Goal: Task Accomplishment & Management: Use online tool/utility

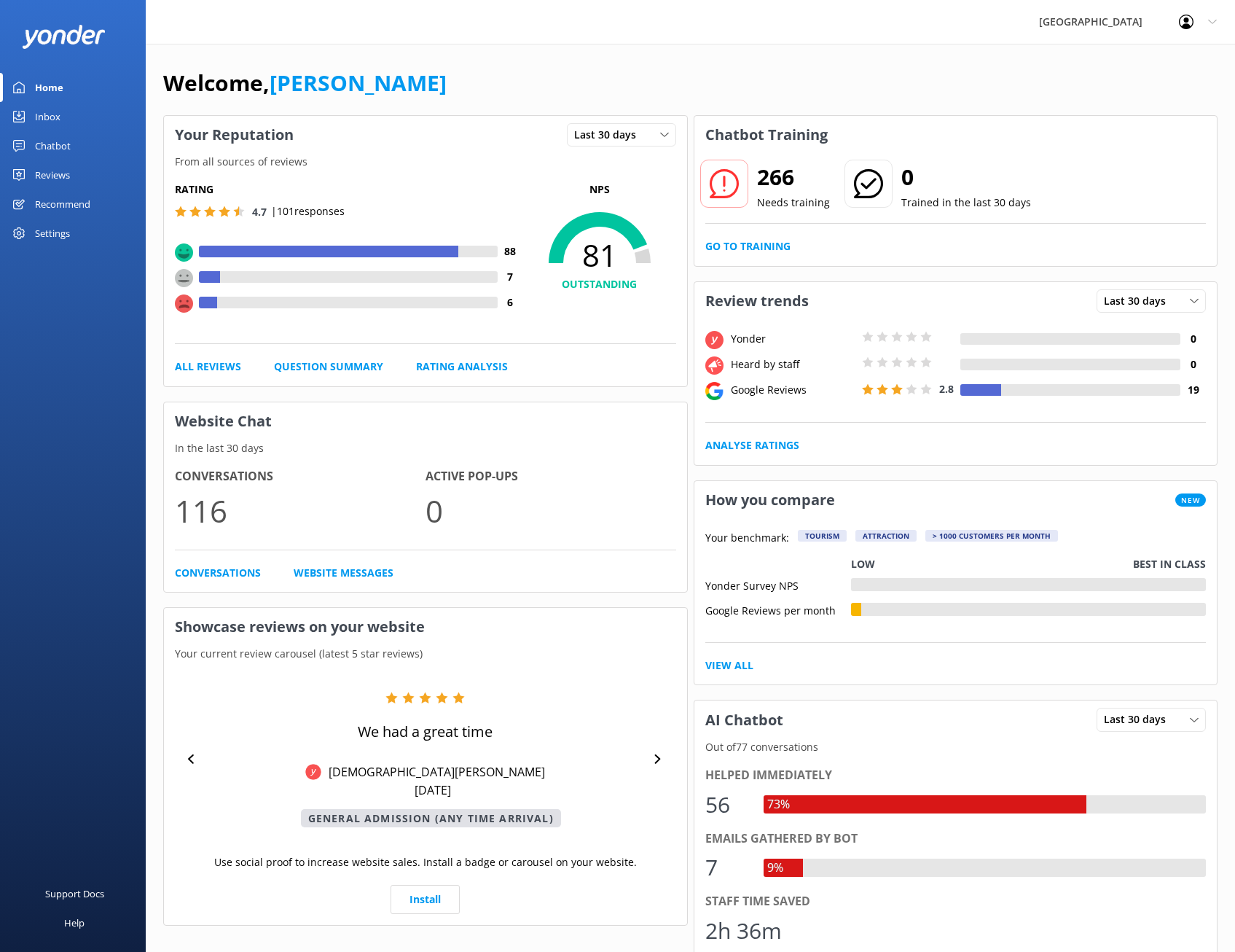
click at [61, 234] on div "Settings" at bounding box center [53, 233] width 35 height 29
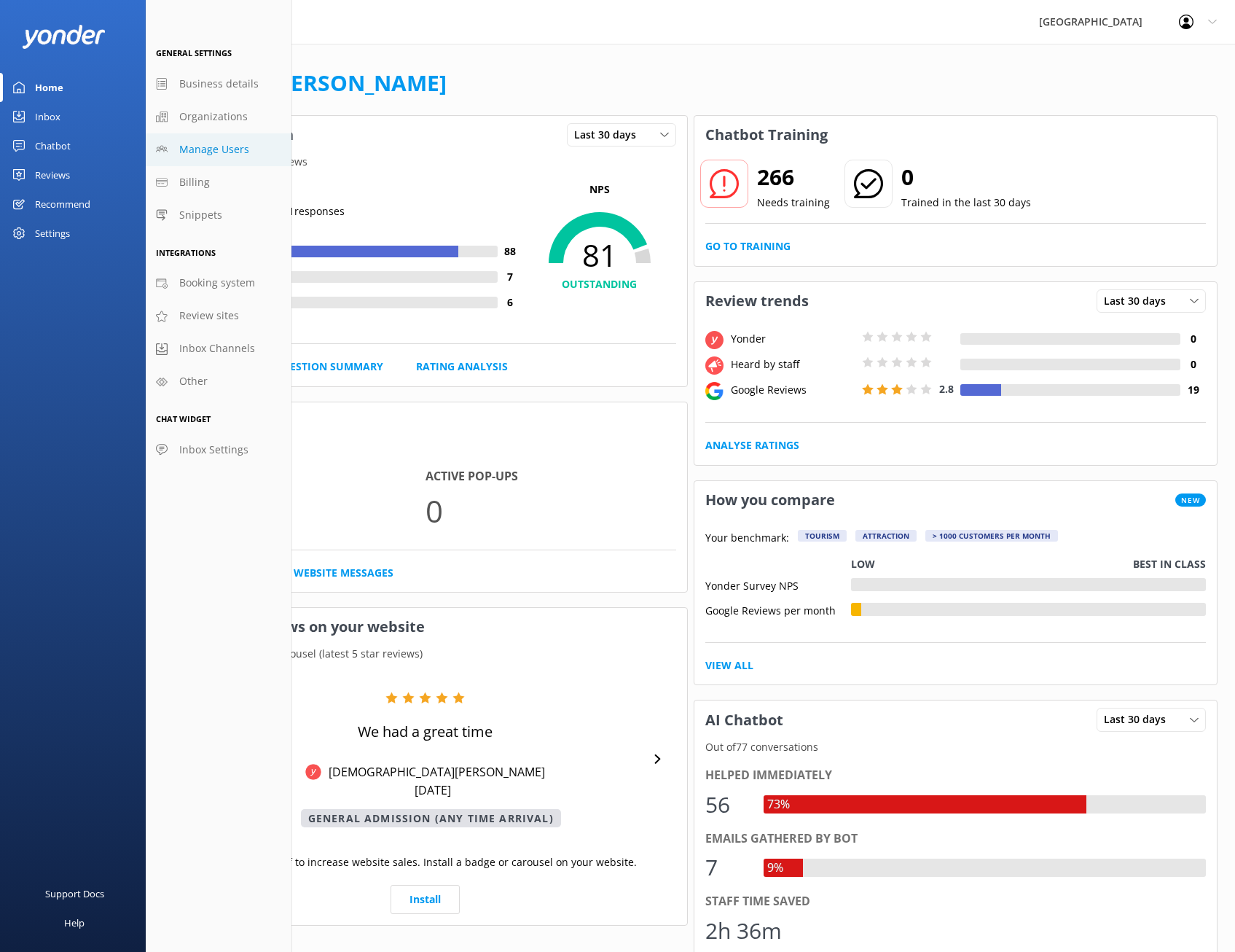
click at [222, 148] on span "Manage Users" at bounding box center [214, 149] width 70 height 16
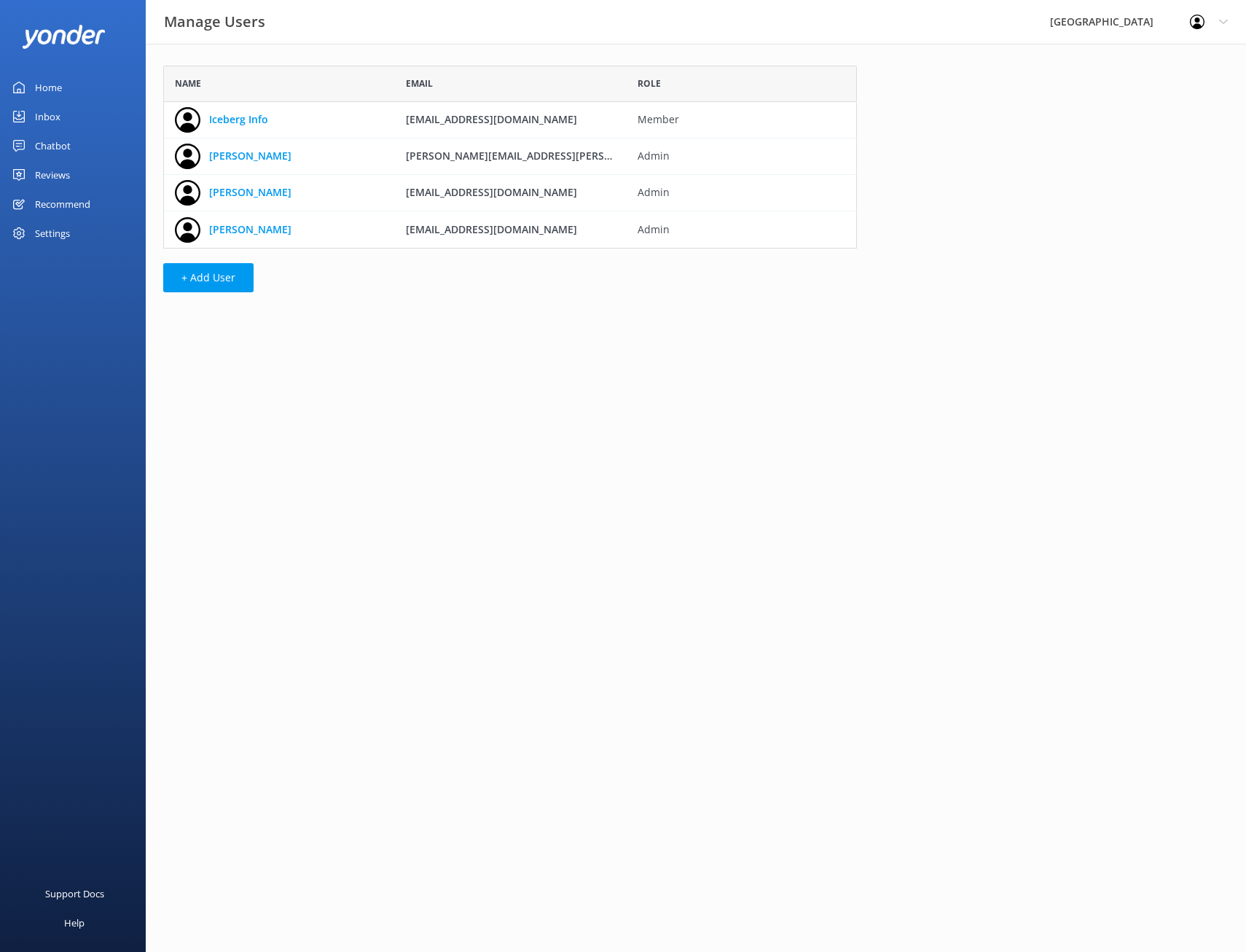
scroll to position [172, 682]
click at [75, 86] on link "Home" at bounding box center [73, 87] width 146 height 29
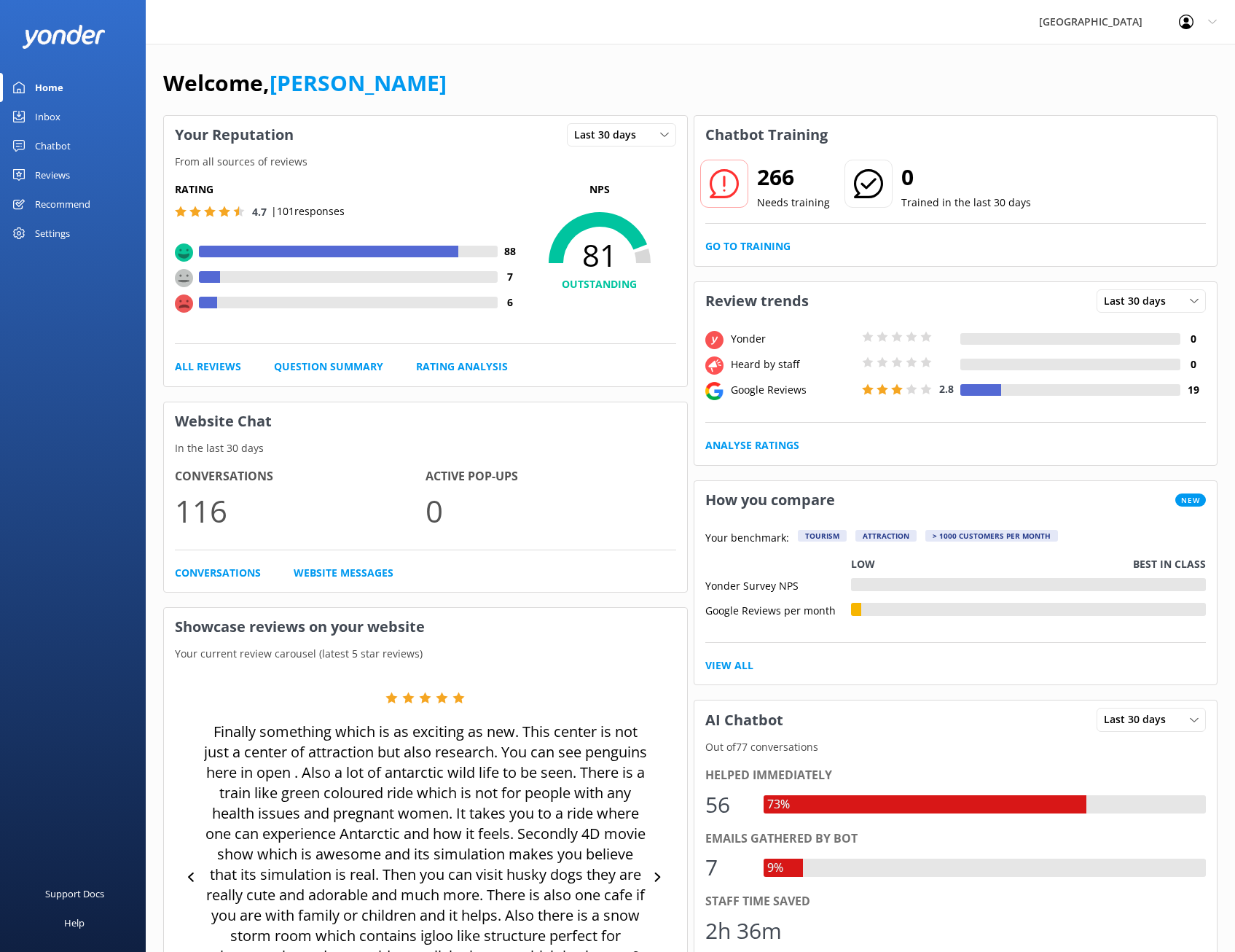
click at [89, 201] on div "Recommend" at bounding box center [63, 204] width 55 height 29
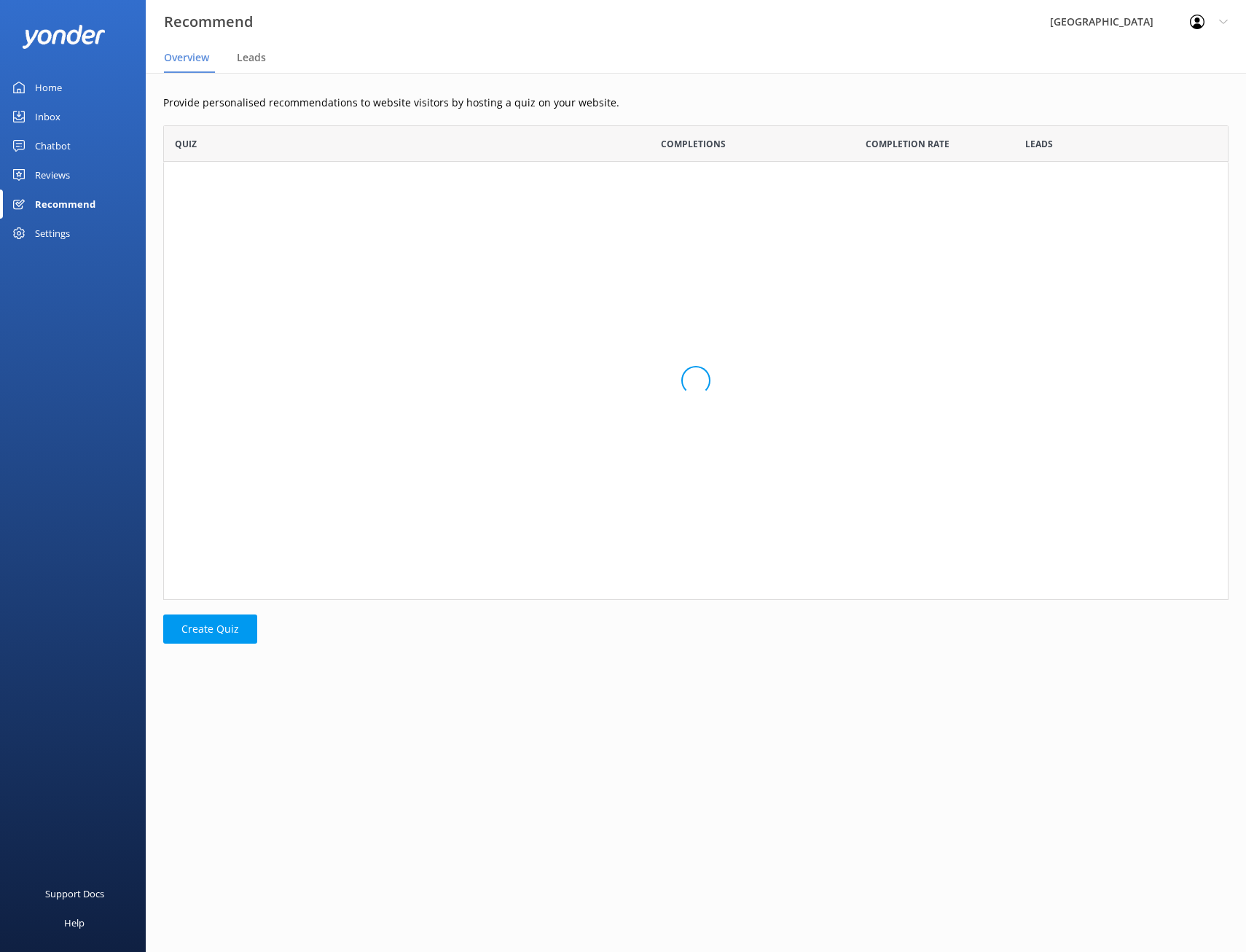
scroll to position [464, 1054]
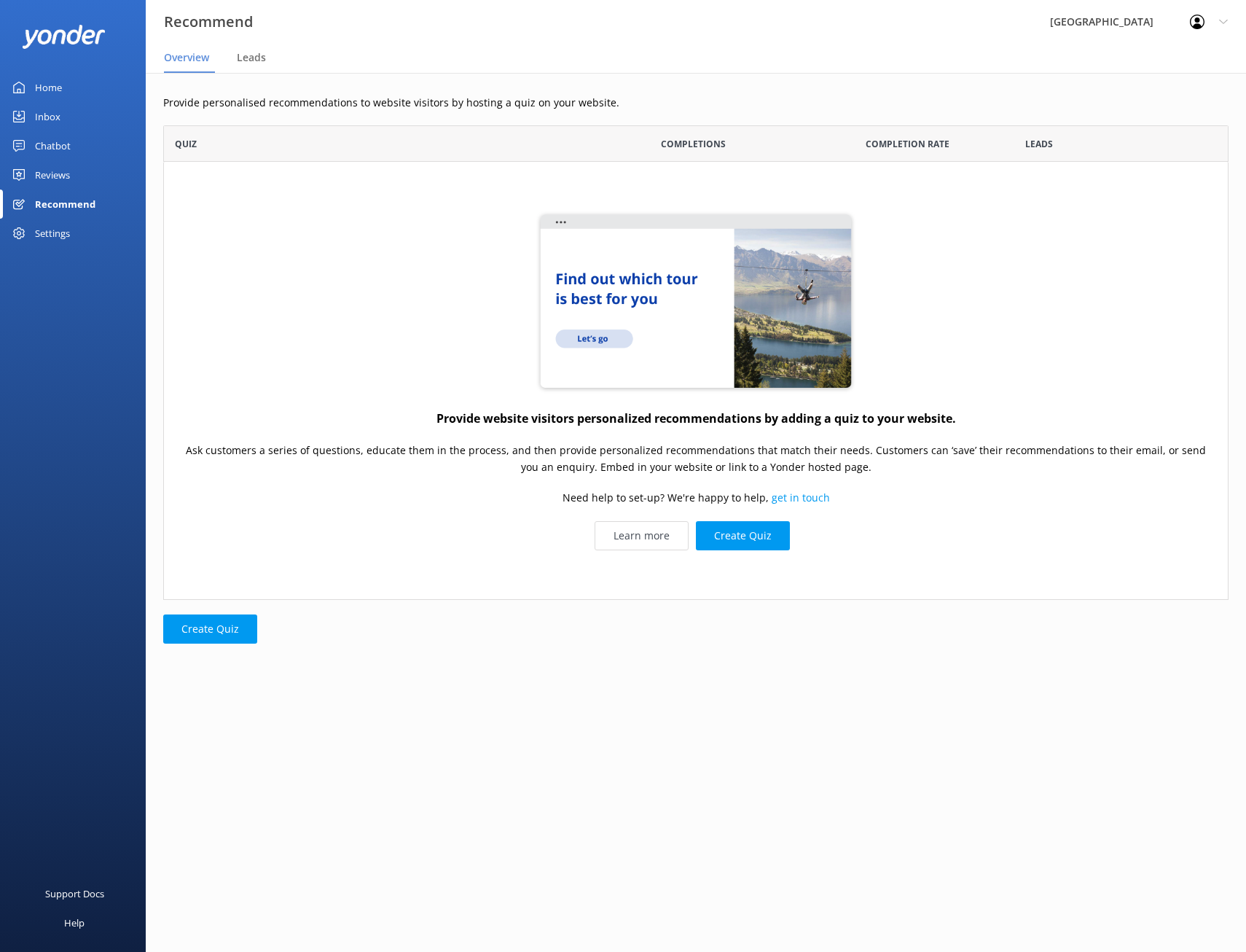
click at [83, 168] on link "Reviews" at bounding box center [73, 175] width 146 height 29
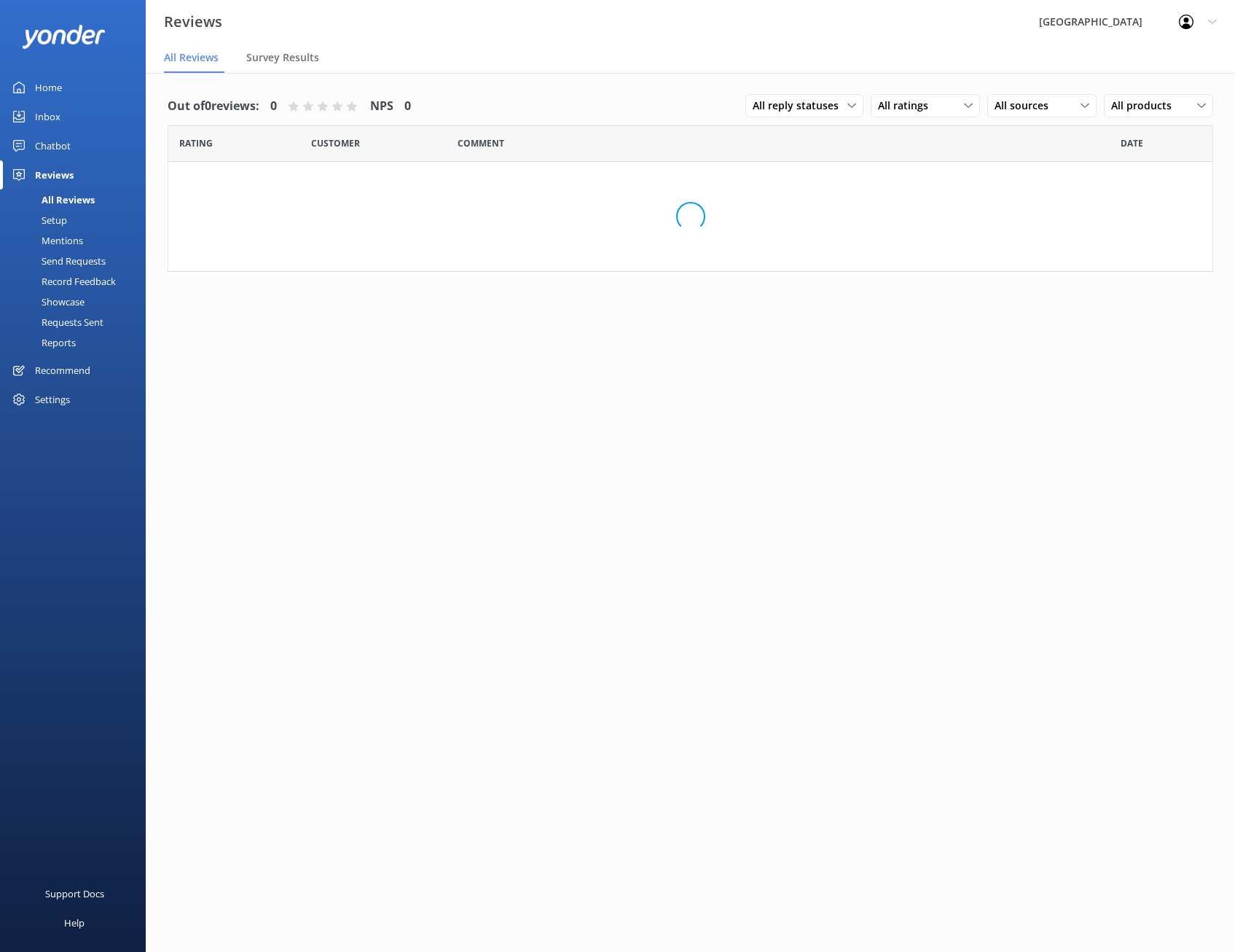
click at [77, 148] on link "Chatbot" at bounding box center [73, 146] width 146 height 29
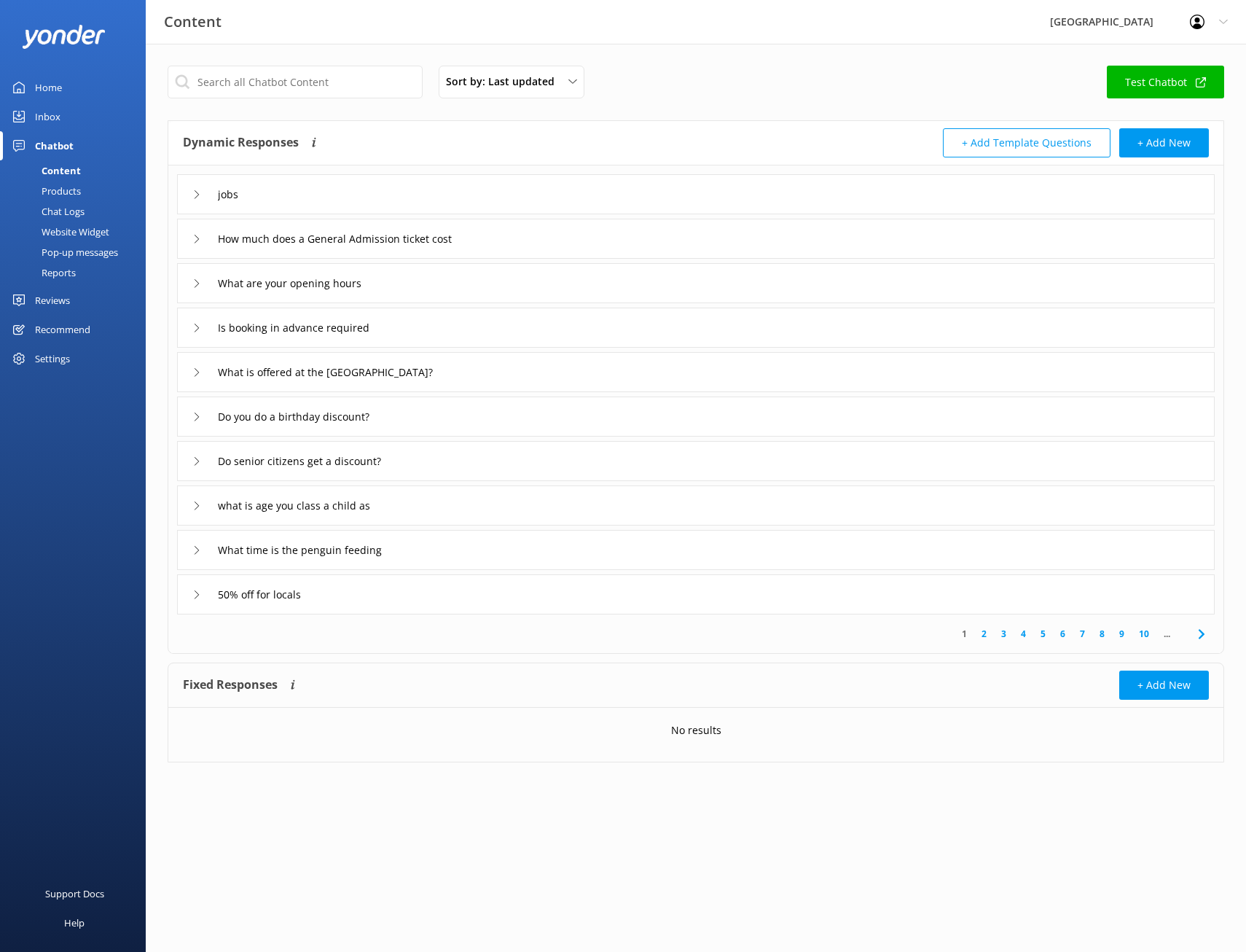
click at [88, 250] on div "Pop-up messages" at bounding box center [63, 252] width 109 height 20
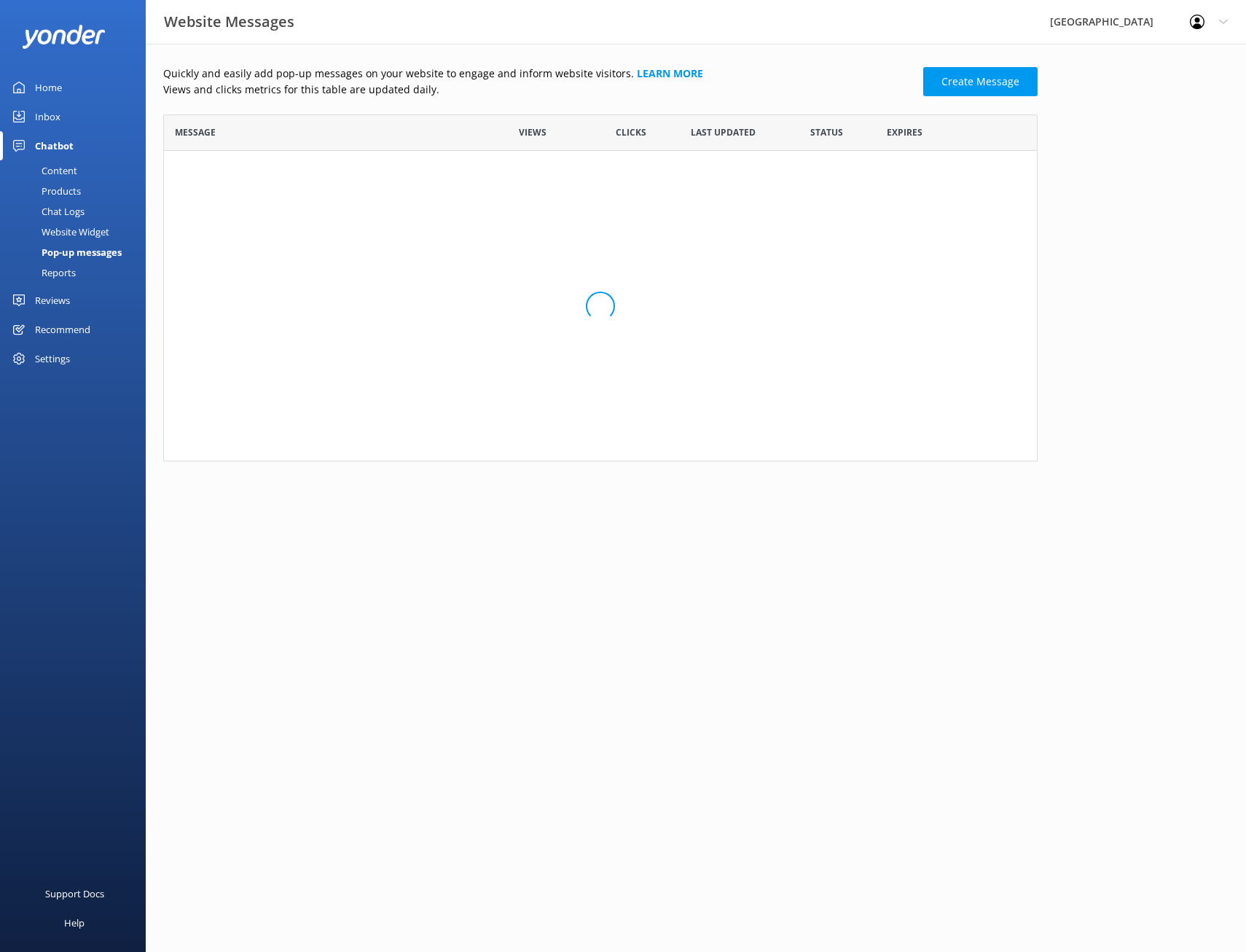
scroll to position [12, 12]
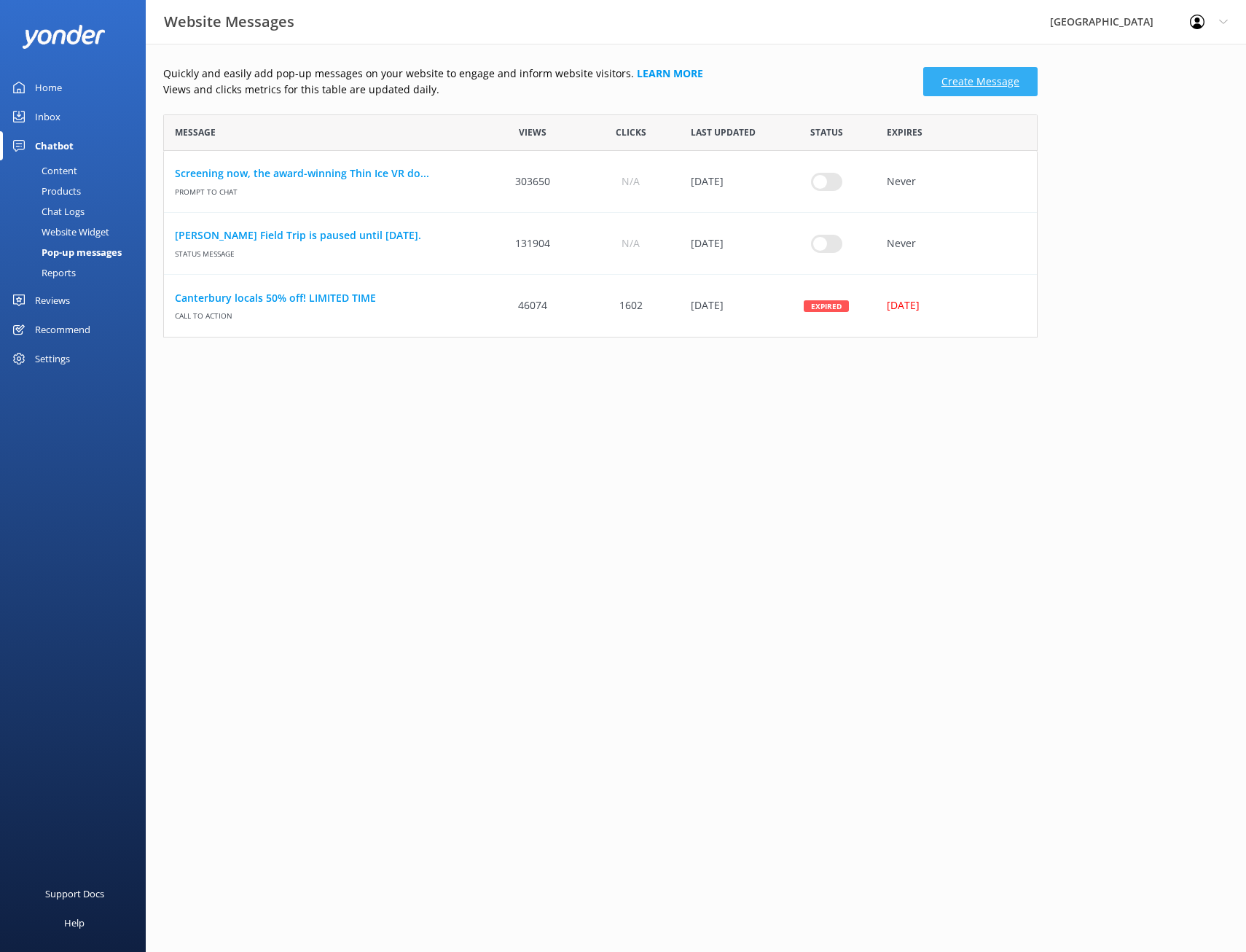
click at [987, 71] on link "Create Message" at bounding box center [980, 82] width 115 height 29
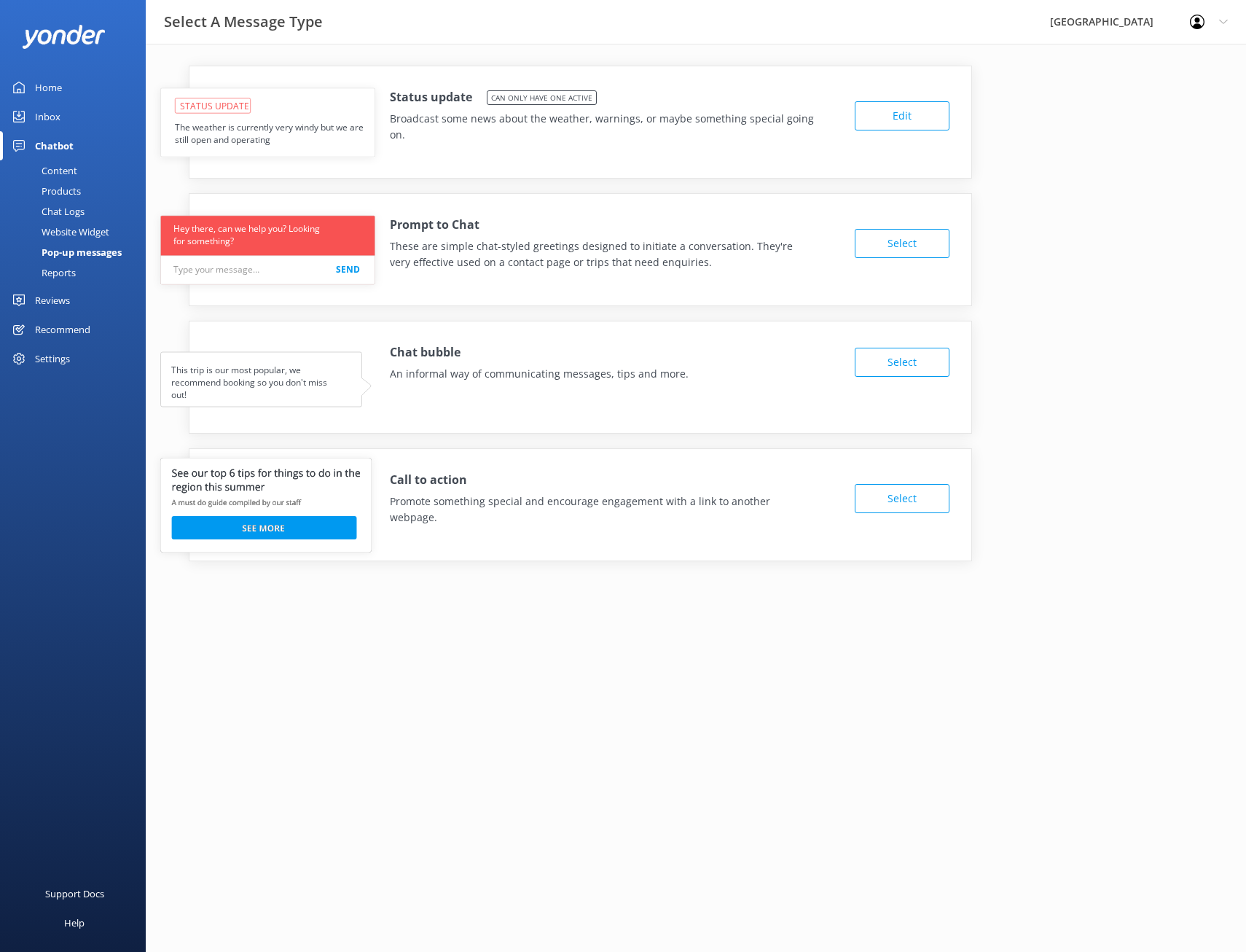
click at [895, 116] on button "Edit" at bounding box center [902, 115] width 95 height 29
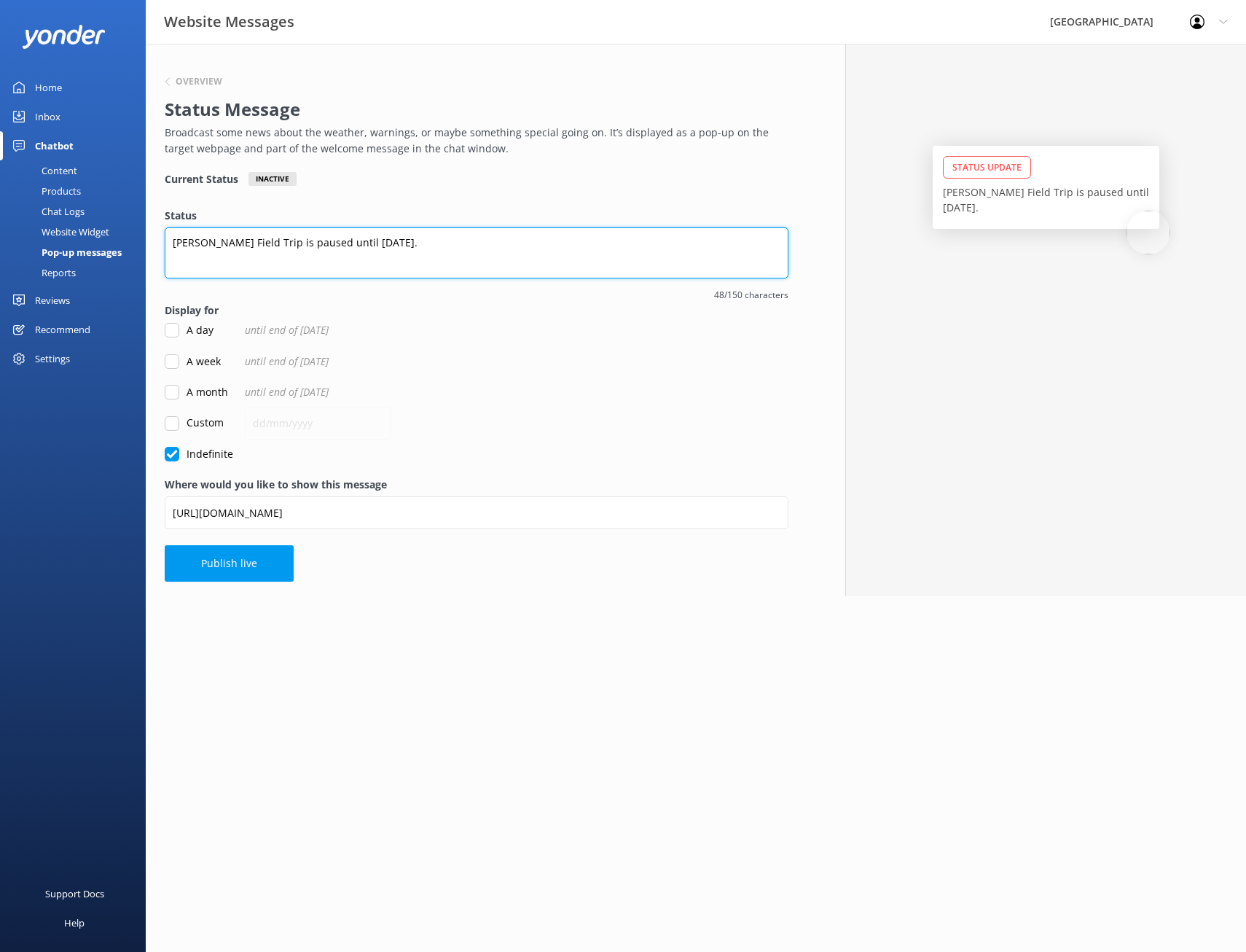
click at [406, 256] on textarea "[PERSON_NAME] Field Trip is paused until [DATE]." at bounding box center [476, 253] width 624 height 51
drag, startPoint x: 409, startPoint y: 247, endPoint x: 154, endPoint y: 245, distance: 255.0
click at [154, 245] on div "Overview Status Message Broadcast some news about the weather, warnings, or may…" at bounding box center [476, 320] width 661 height 553
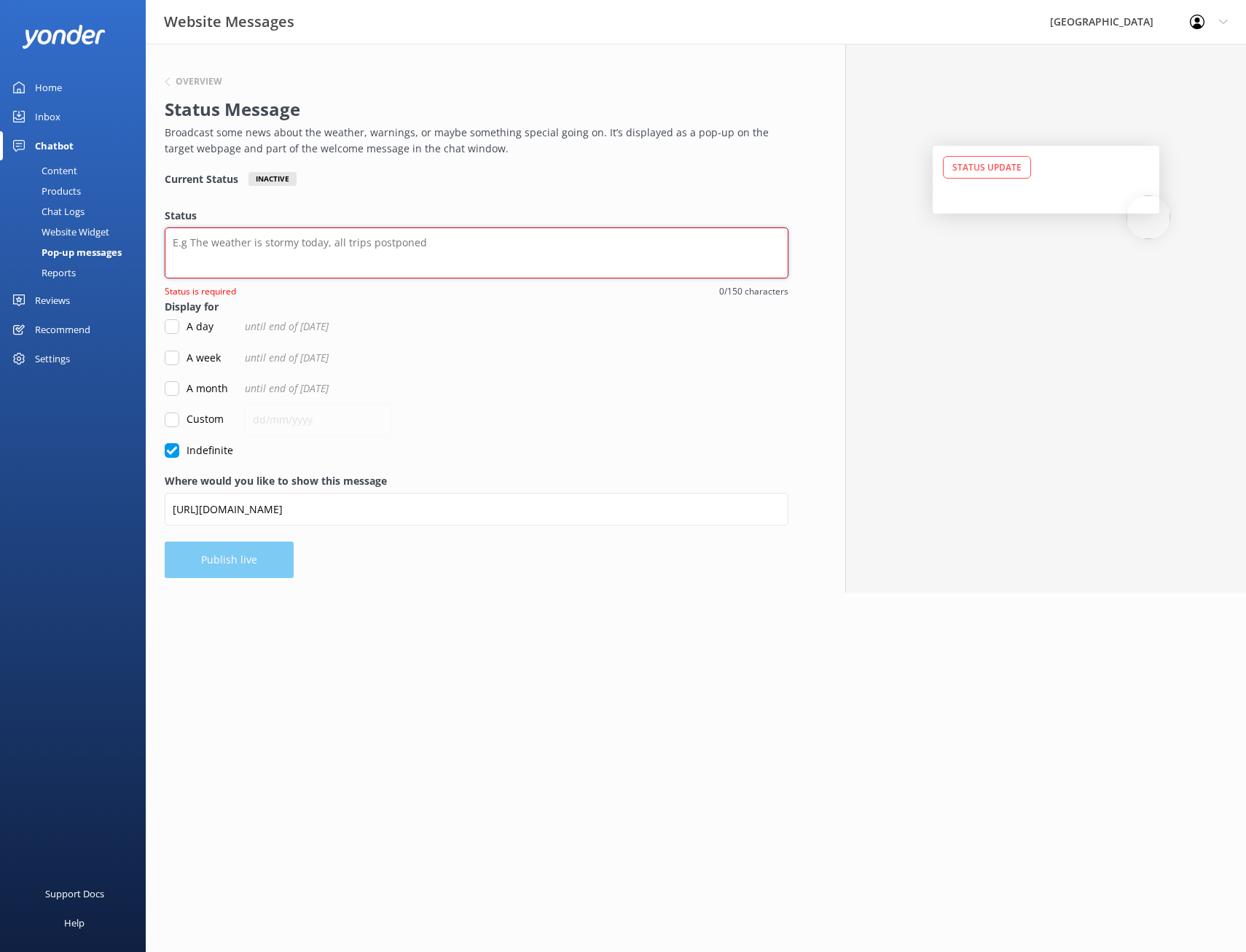
click at [581, 244] on textarea "Status" at bounding box center [476, 253] width 624 height 51
paste textarea "Our online booking system is temporarily down and tickets must be purchased in …"
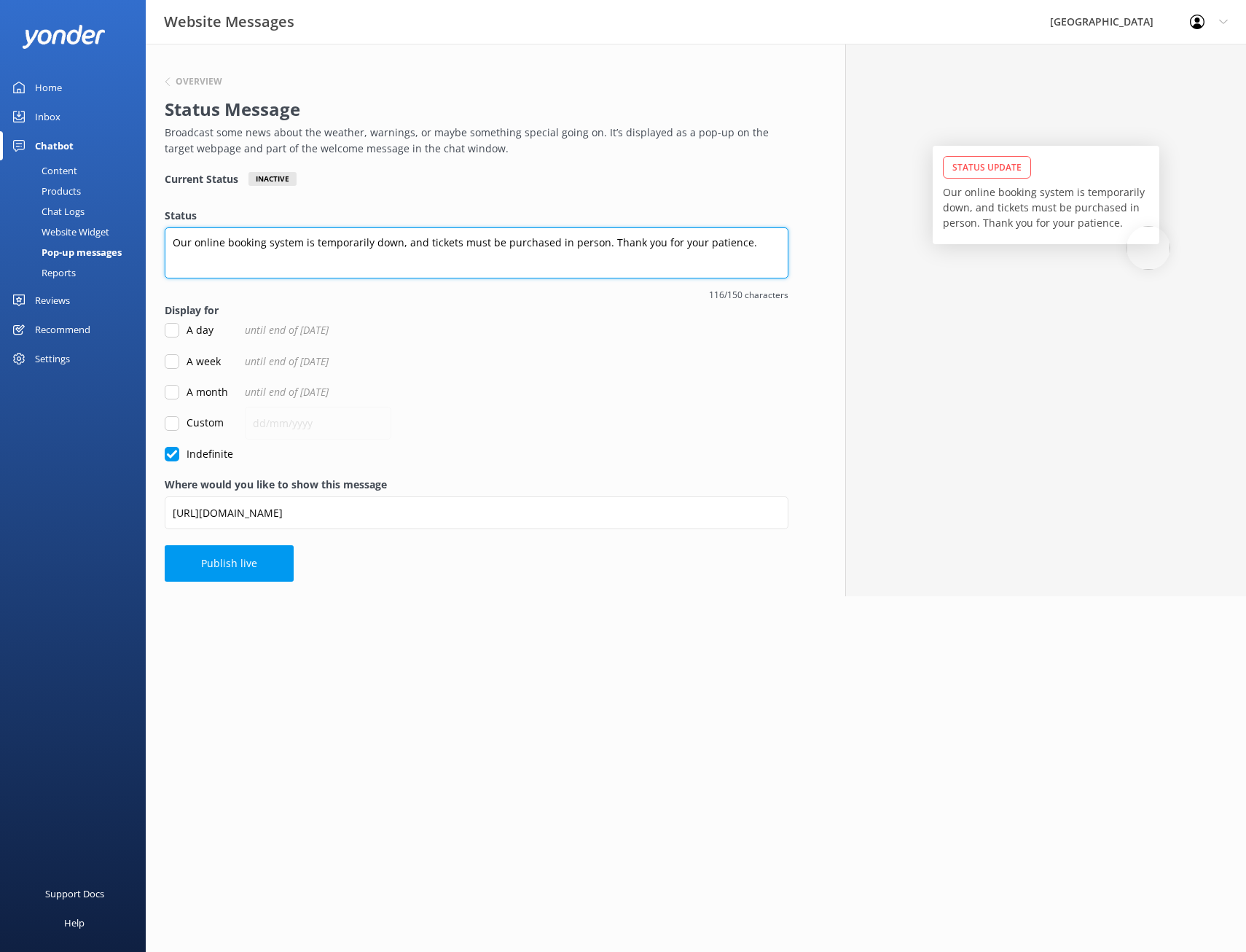
click at [665, 261] on textarea "Our online booking system is temporarily down, and tickets must be purchased in…" at bounding box center [476, 253] width 624 height 51
click at [741, 248] on textarea "Our online booking system is temporarily down, and tickets must be purchased in…" at bounding box center [476, 253] width 624 height 51
click at [754, 248] on textarea "Our online booking system is temporarily down, and tickets must be purchased in…" at bounding box center [476, 253] width 624 height 51
type textarea "Our online booking system is temporarily down, and tickets must be purchased in…"
click at [172, 426] on input "Custom" at bounding box center [172, 423] width 14 height 14
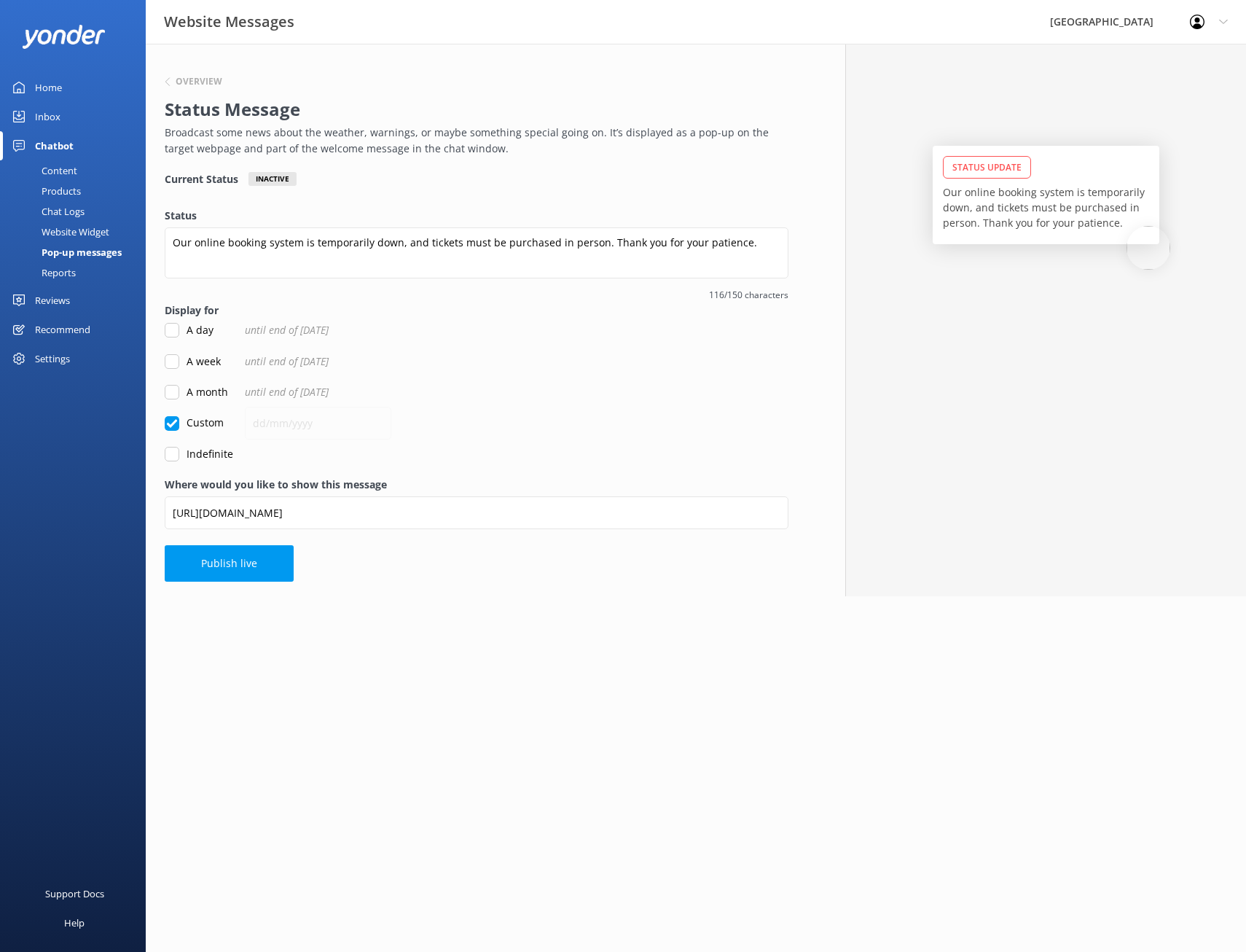
checkbox input "true"
checkbox input "false"
click at [212, 91] on div "Overview Status Message Broadcast some news about the weather, warnings, or may…" at bounding box center [472, 115] width 617 height 84
drag, startPoint x: 211, startPoint y: 91, endPoint x: 196, endPoint y: 83, distance: 17.0
click at [196, 83] on h6 "Overview" at bounding box center [199, 81] width 47 height 9
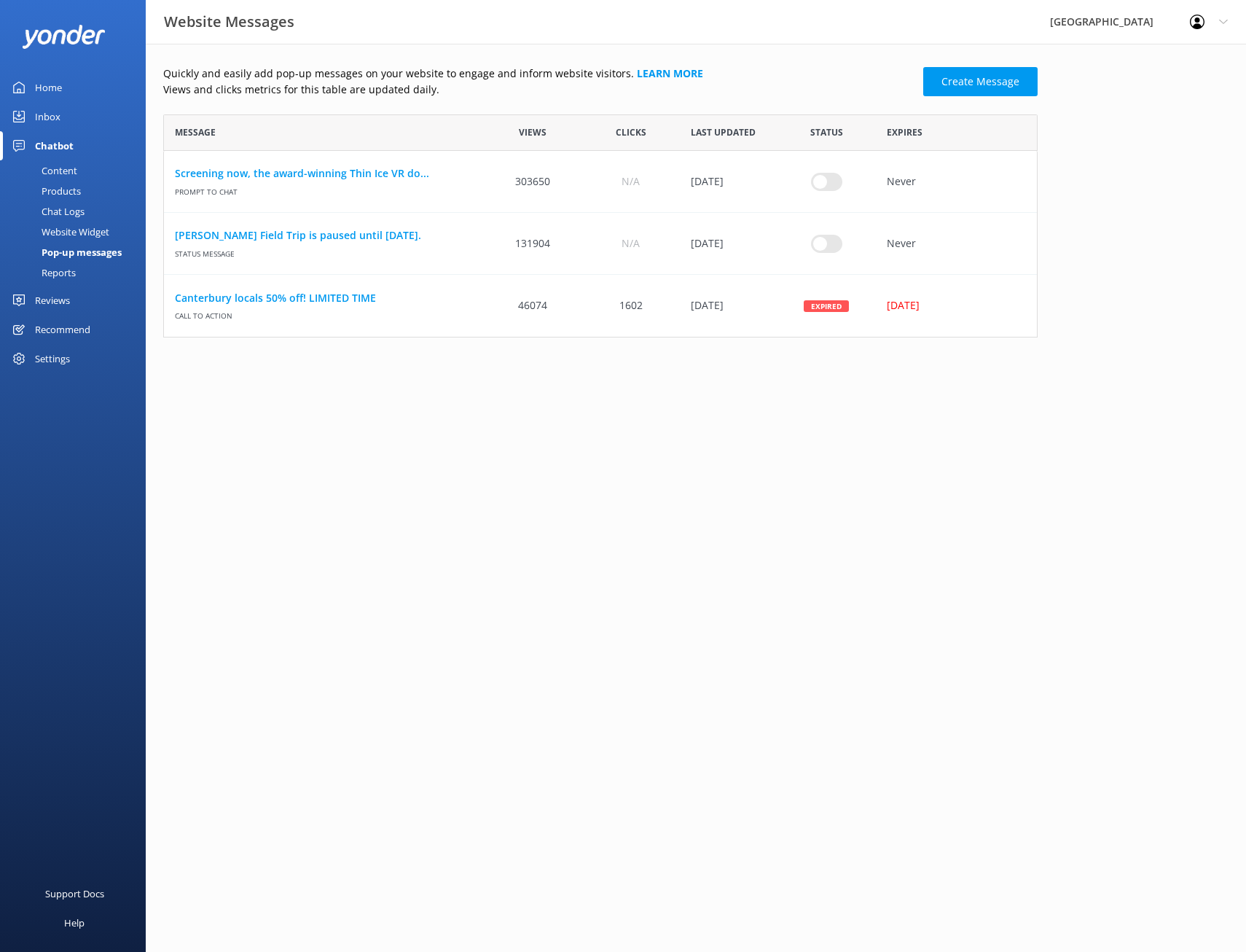
scroll to position [212, 864]
click at [937, 82] on link "Create Message" at bounding box center [980, 82] width 115 height 29
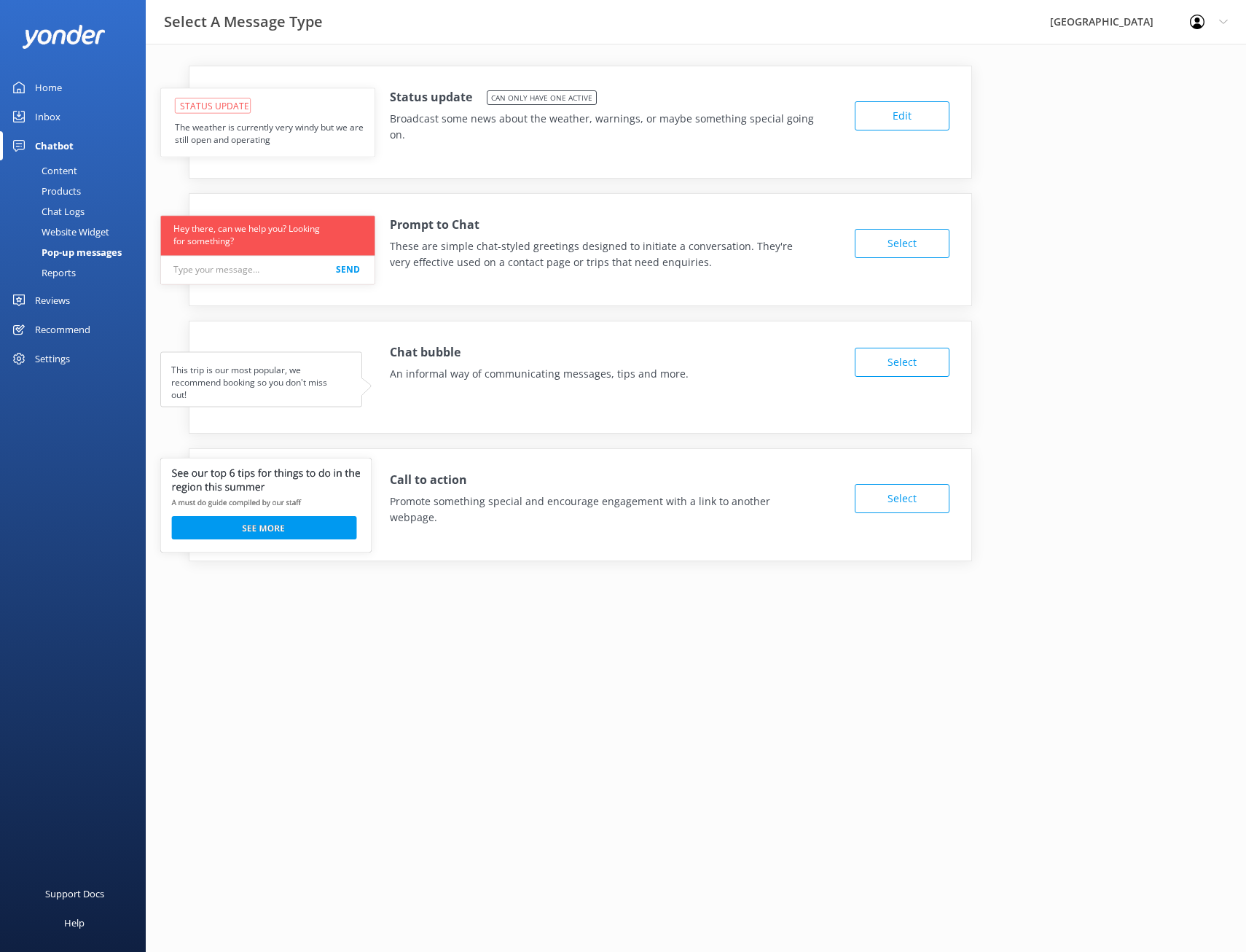
click at [899, 122] on button "Edit" at bounding box center [902, 115] width 95 height 29
